Goal: Information Seeking & Learning: Learn about a topic

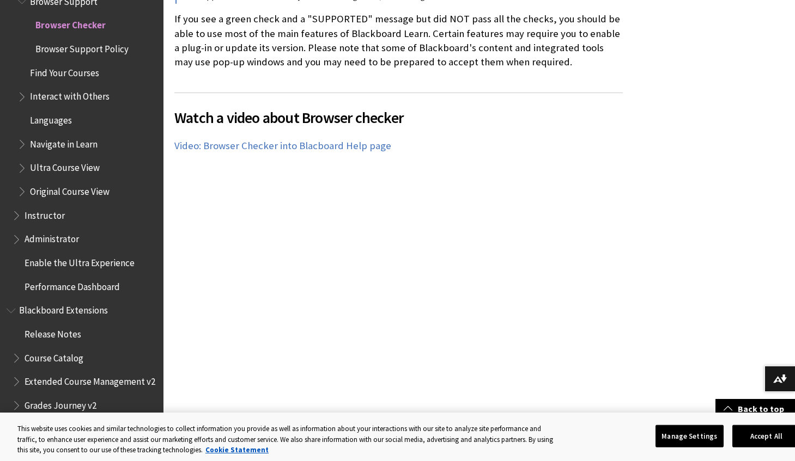
scroll to position [401, 0]
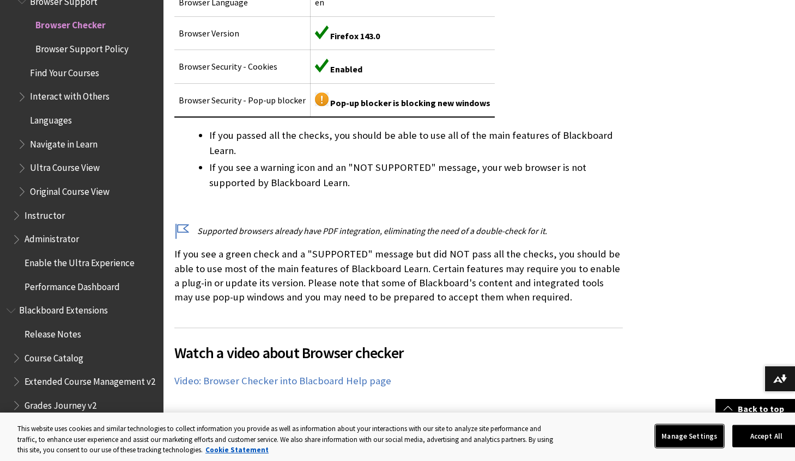
click at [695, 441] on button "Manage Settings" at bounding box center [689, 436] width 68 height 23
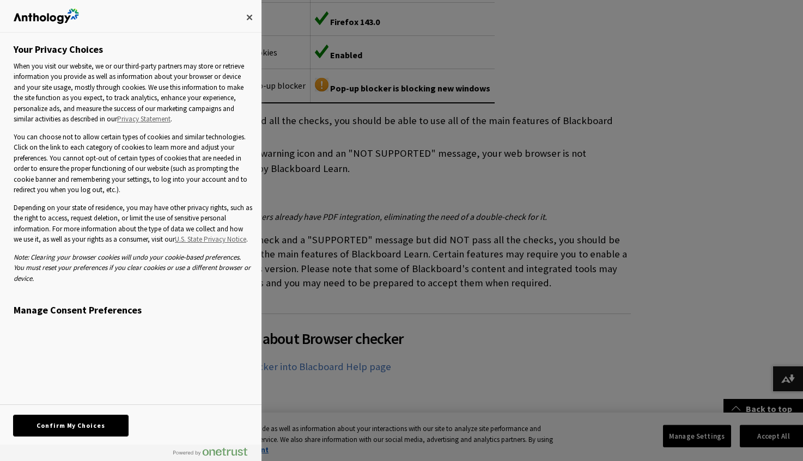
click at [77, 428] on button "Confirm My Choices" at bounding box center [71, 425] width 114 height 21
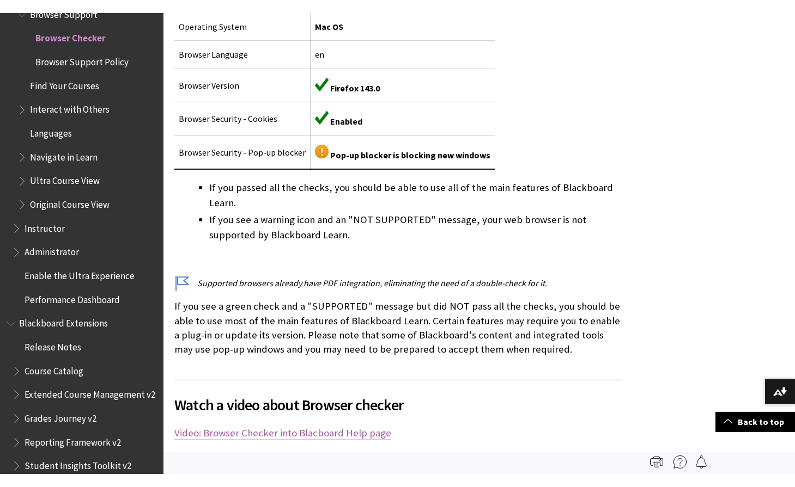
scroll to position [253, 0]
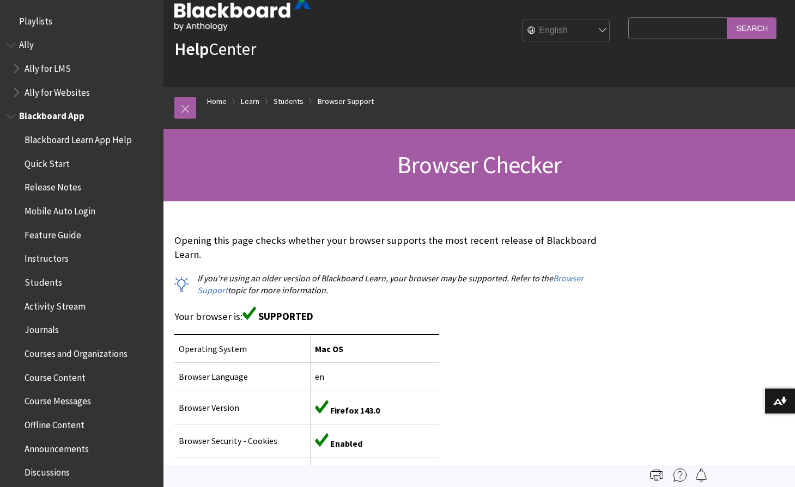
click at [57, 115] on span "Blackboard App" at bounding box center [51, 114] width 65 height 15
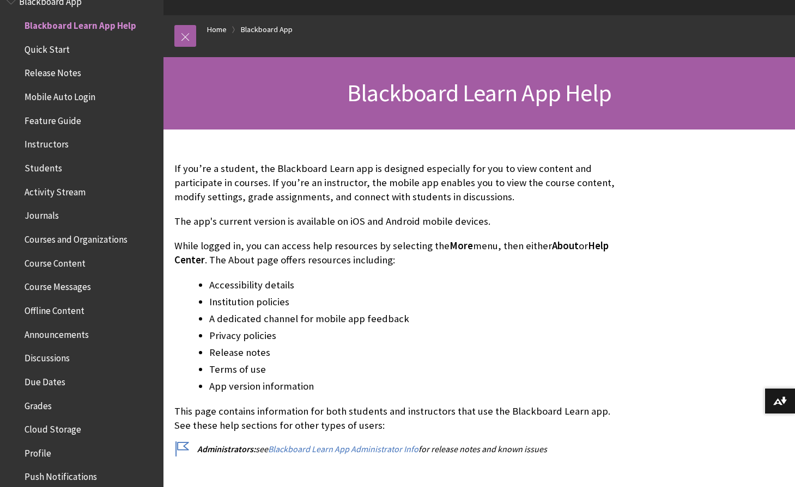
scroll to position [105, 0]
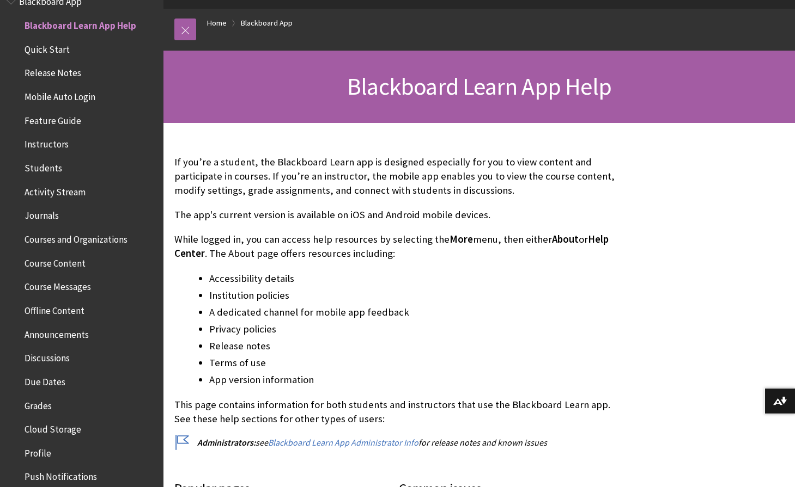
click at [53, 52] on span "Quick Start" at bounding box center [47, 47] width 45 height 15
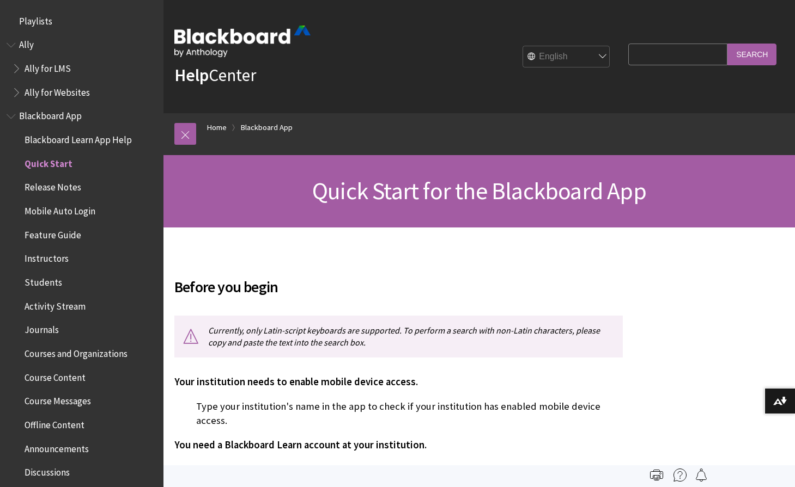
scroll to position [138, 0]
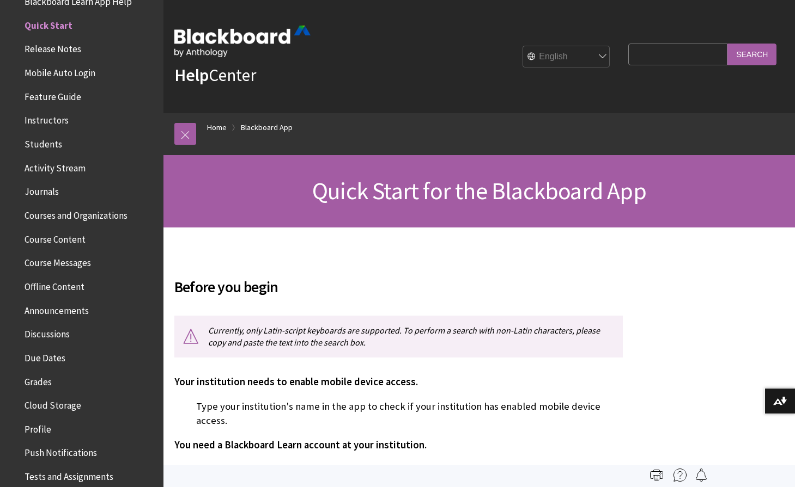
click at [65, 76] on span "Mobile Auto Login" at bounding box center [60, 71] width 71 height 15
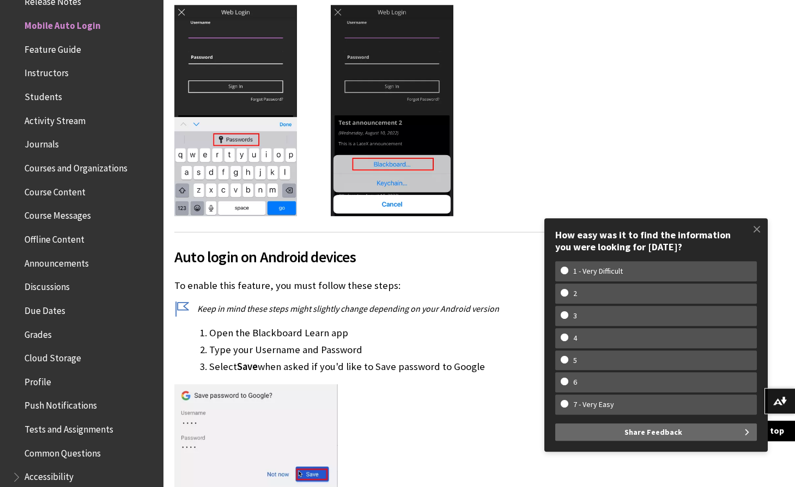
scroll to position [906, 0]
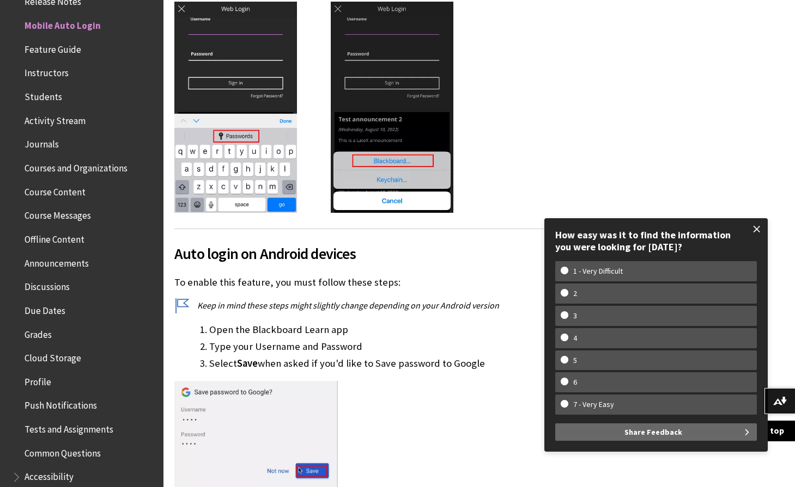
click at [753, 229] on span at bounding box center [756, 229] width 23 height 23
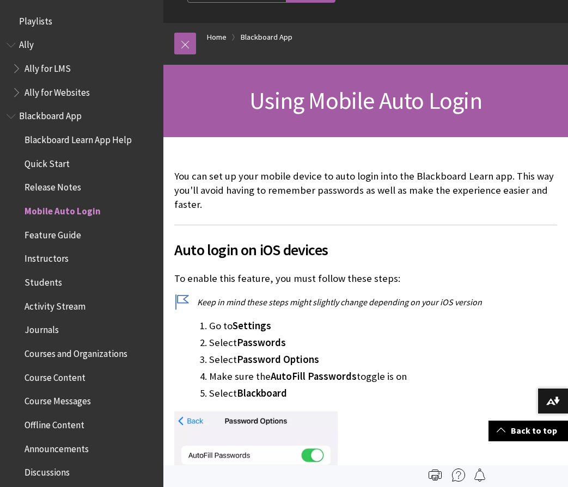
scroll to position [0, 0]
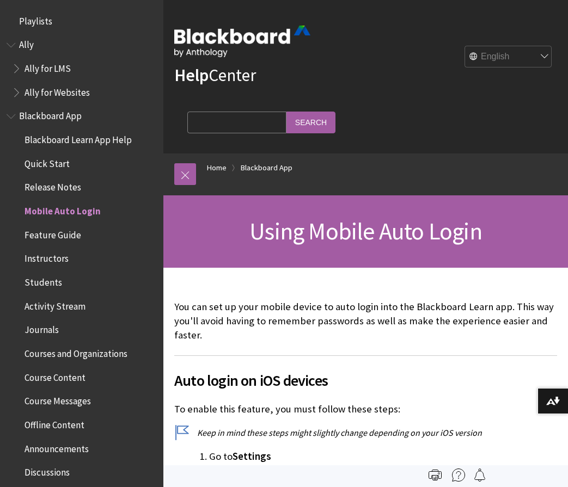
click at [60, 120] on span "Blackboard App" at bounding box center [50, 114] width 63 height 15
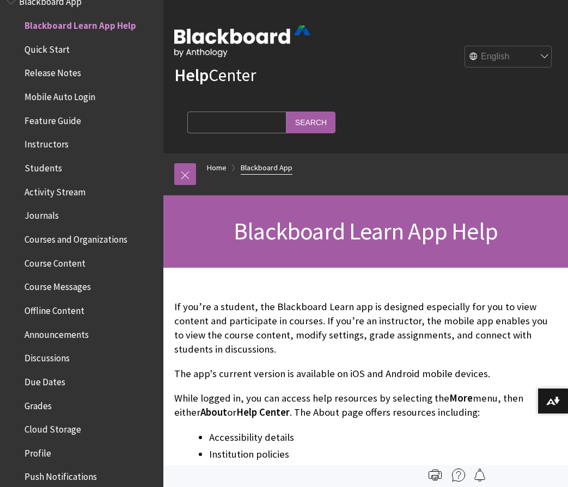
click at [272, 171] on link "Blackboard App" at bounding box center [267, 168] width 52 height 14
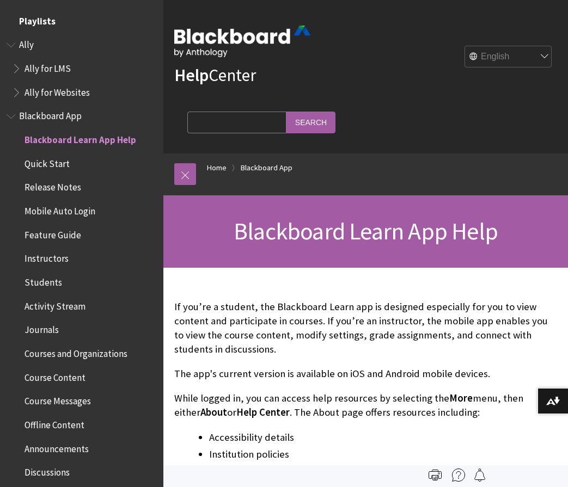
click at [39, 26] on span "Playlists" at bounding box center [37, 19] width 36 height 15
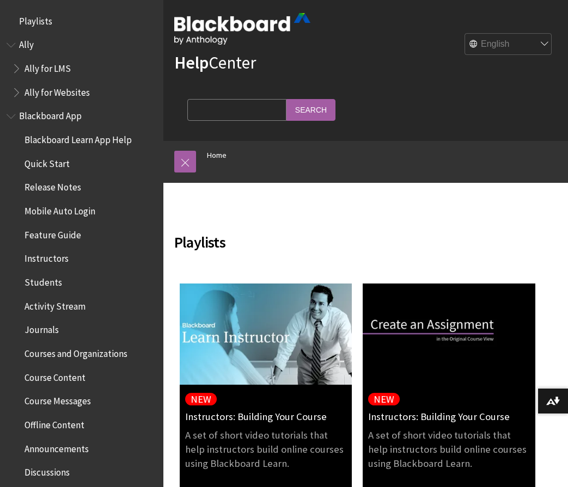
click at [36, 43] on span "Ally" at bounding box center [82, 45] width 150 height 19
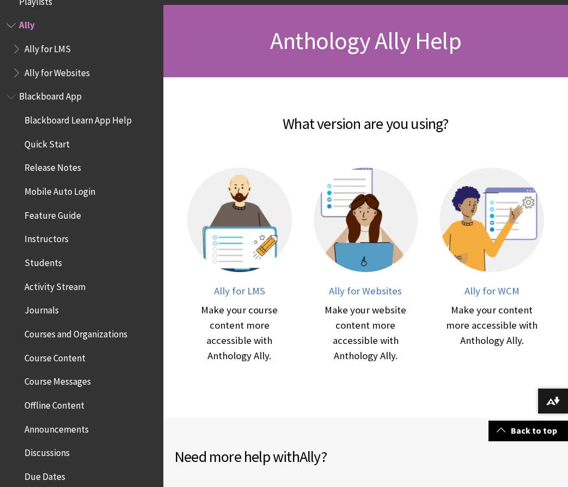
scroll to position [192, 0]
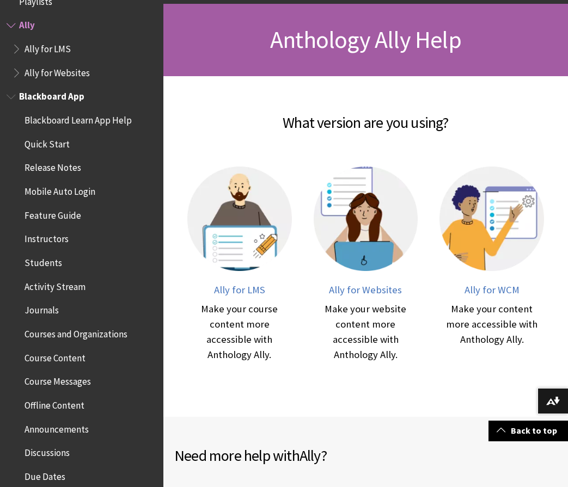
click at [50, 96] on span "Blackboard App" at bounding box center [51, 95] width 65 height 15
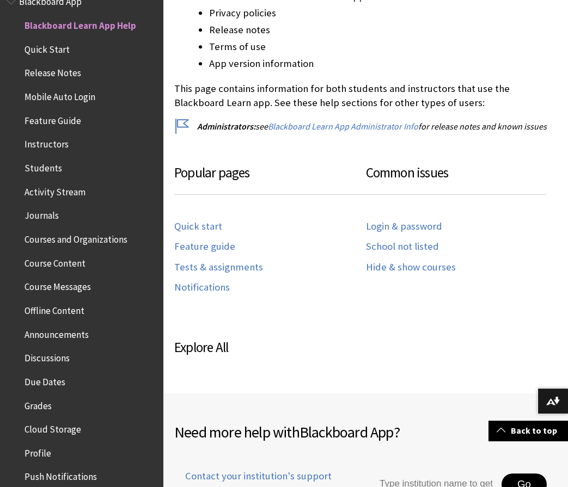
scroll to position [444, 0]
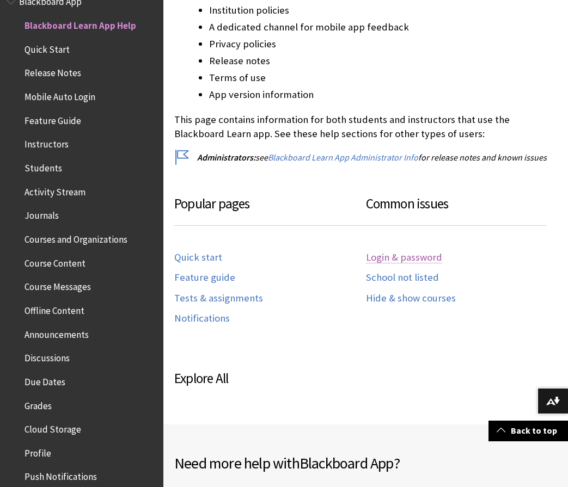
click at [374, 258] on link "Login & password" at bounding box center [404, 258] width 76 height 13
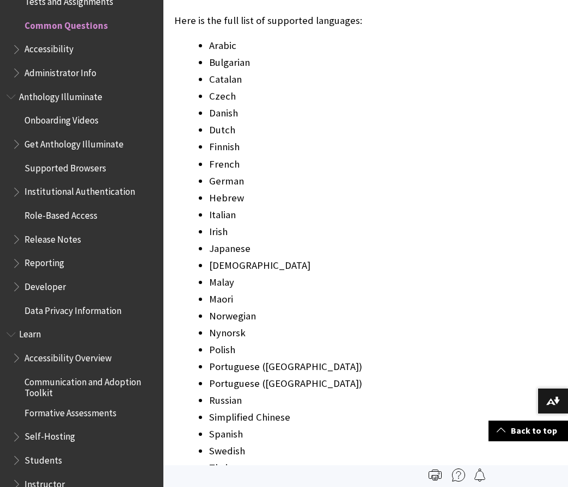
scroll to position [1000, 0]
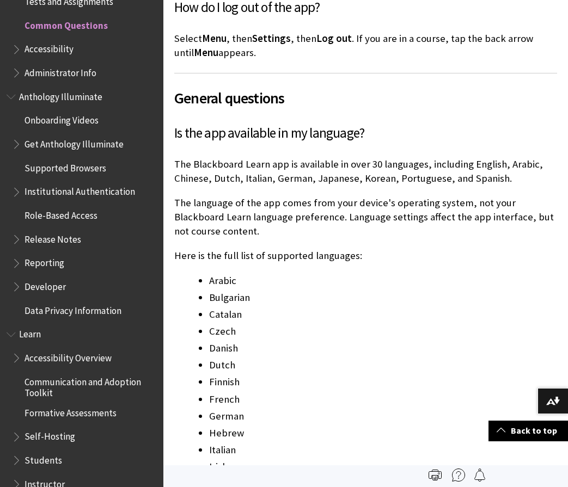
click at [43, 53] on span "Accessibility" at bounding box center [49, 47] width 49 height 15
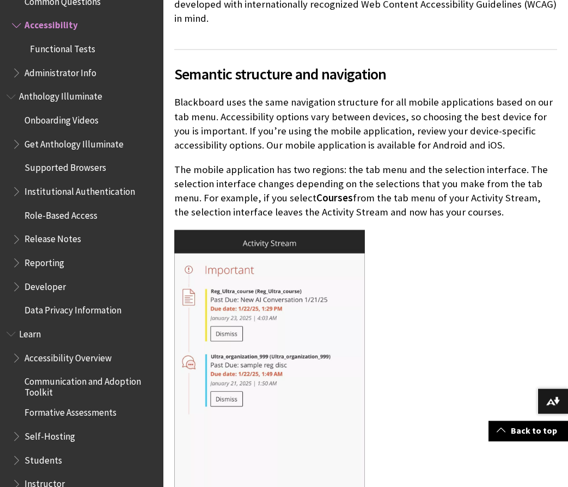
scroll to position [392, 0]
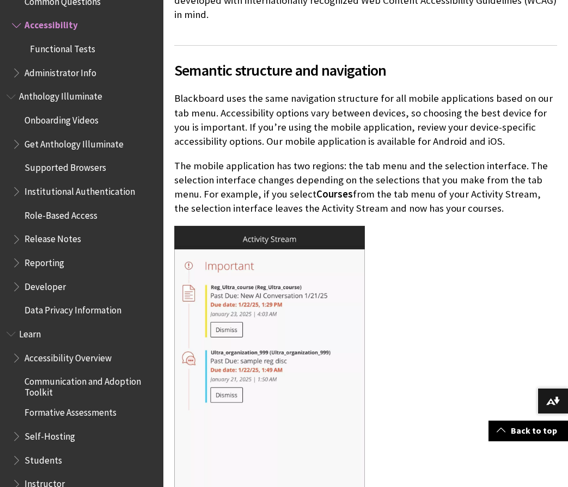
click at [62, 52] on span "Functional Tests" at bounding box center [62, 47] width 65 height 15
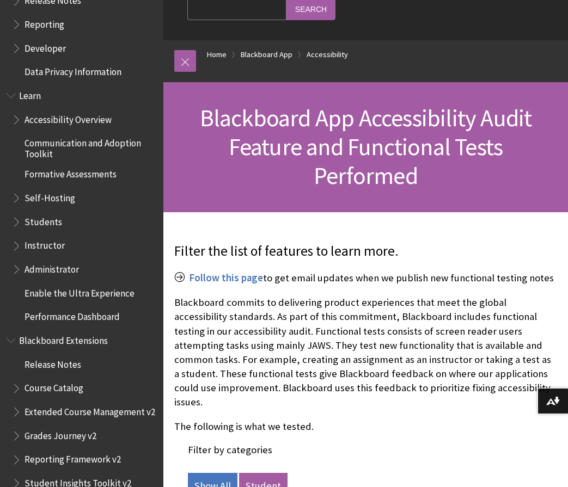
scroll to position [879, 0]
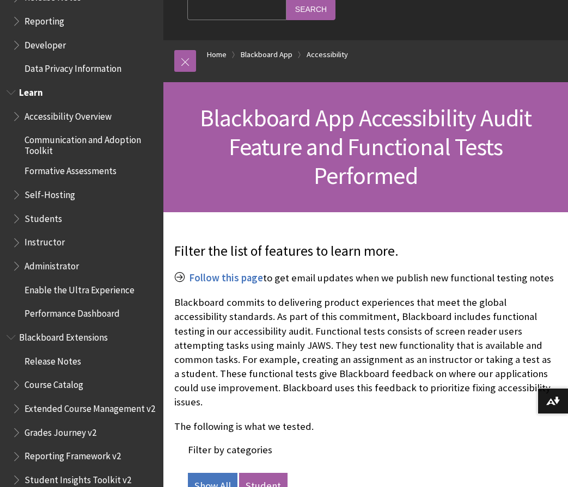
click at [47, 219] on span "Students" at bounding box center [44, 217] width 38 height 15
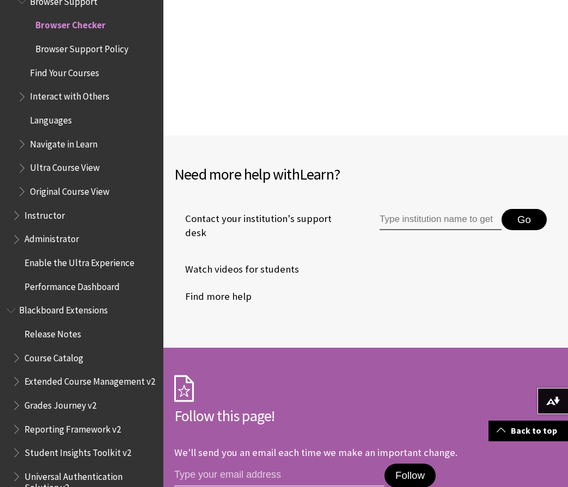
scroll to position [1063, 0]
